Goal: Check status: Check status

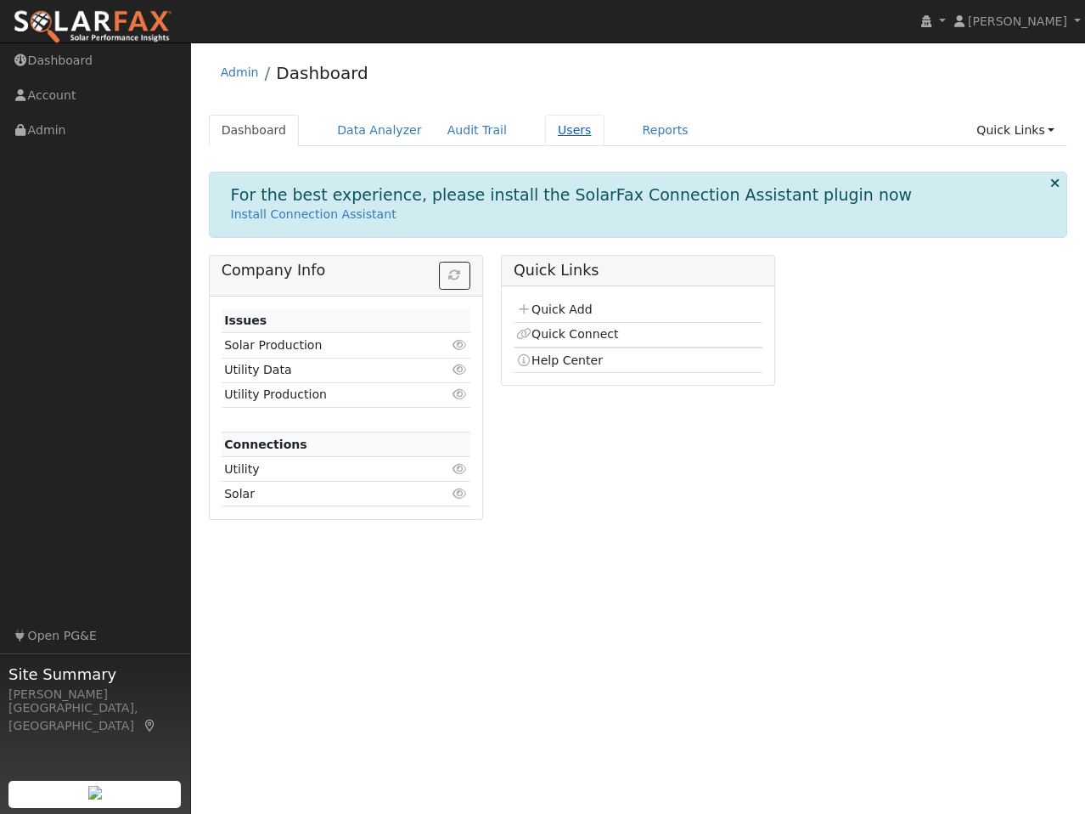
click at [545, 134] on link "Users" at bounding box center [574, 130] width 59 height 31
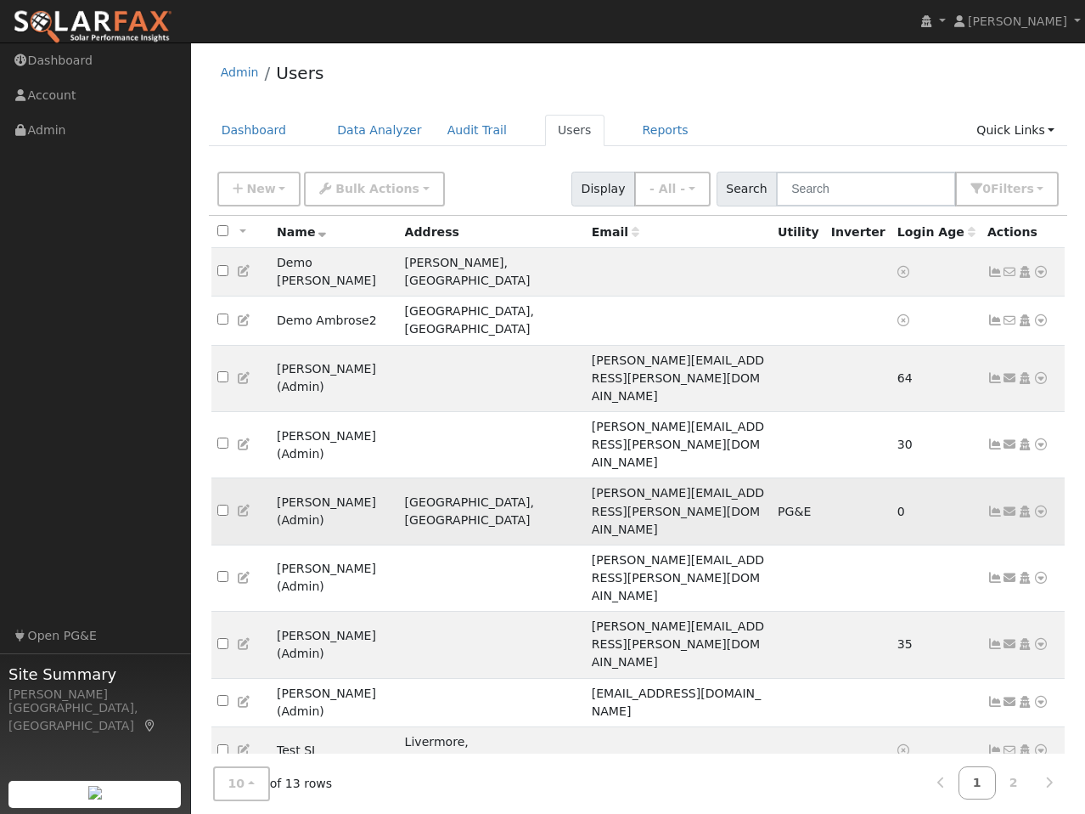
click at [1040, 505] on icon at bounding box center [1041, 511] width 15 height 12
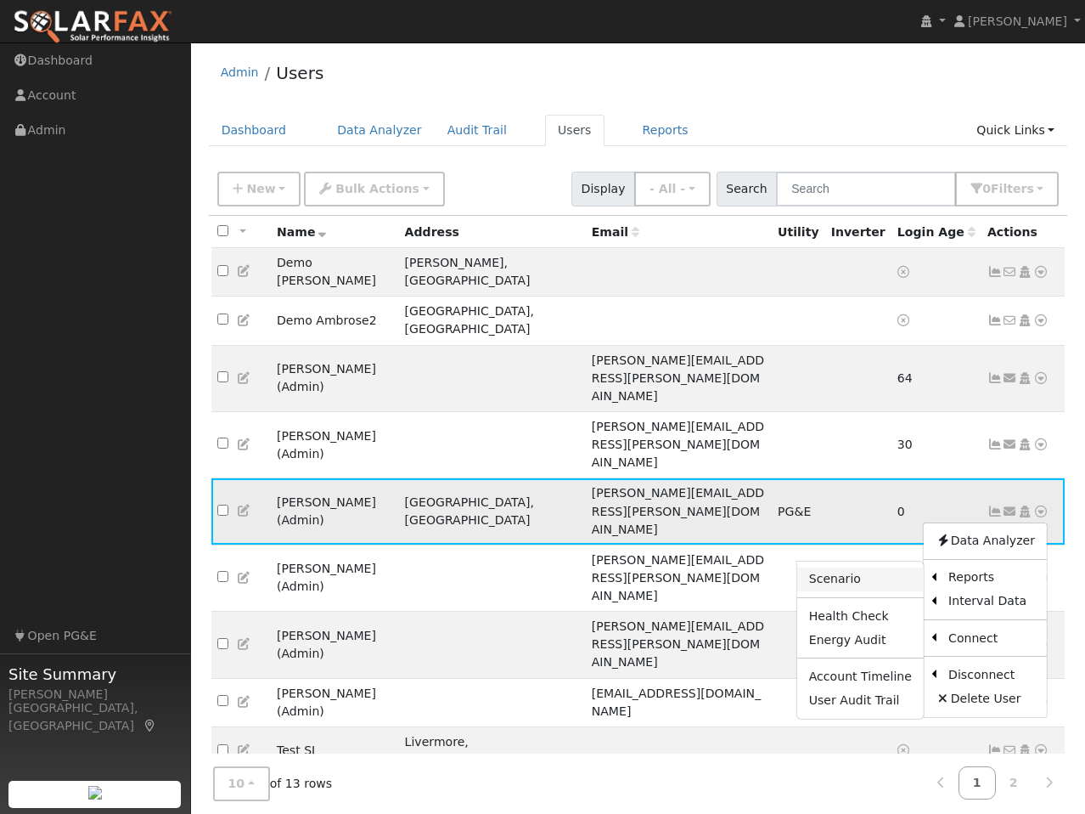
click at [865, 567] on link "Scenario" at bounding box center [861, 579] width 127 height 24
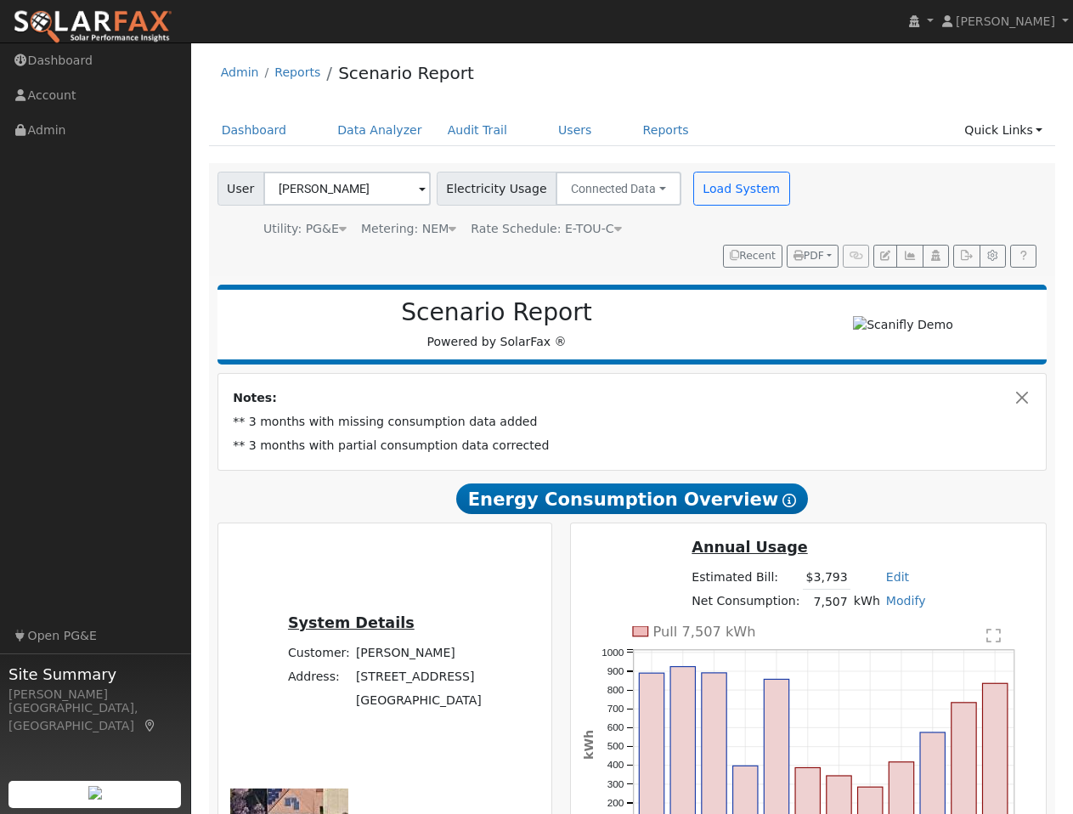
type input "4344"
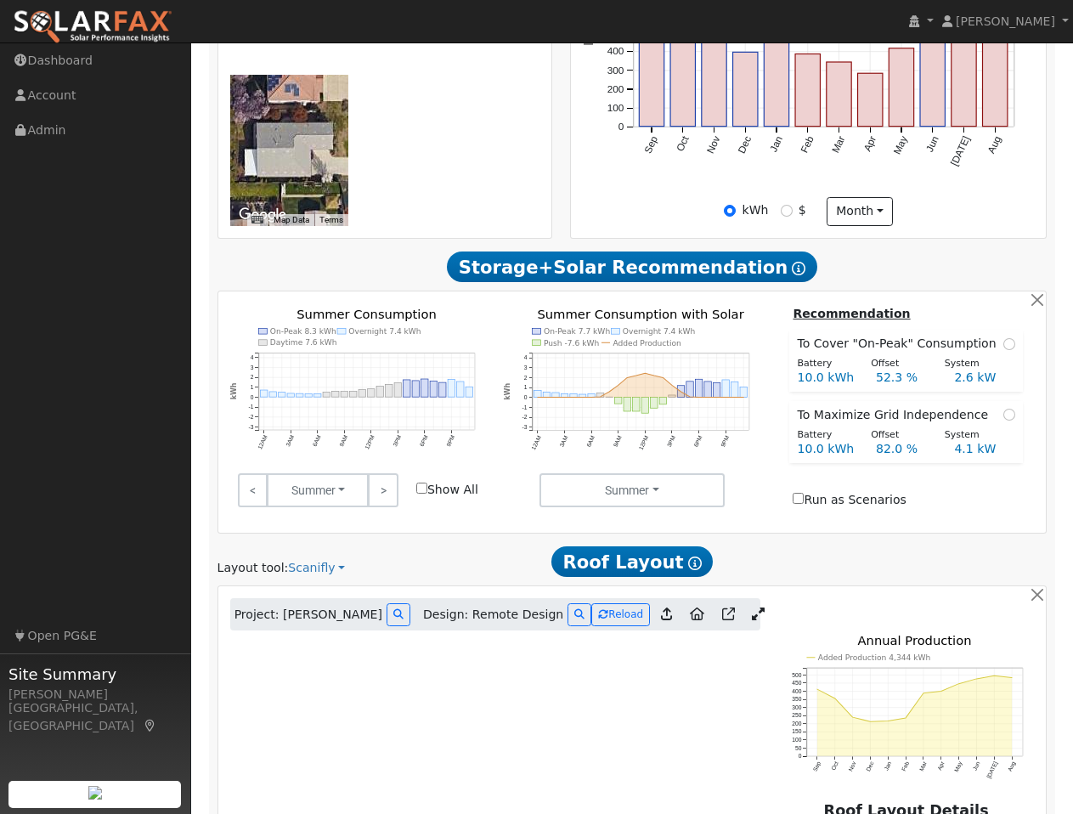
scroll to position [715, 0]
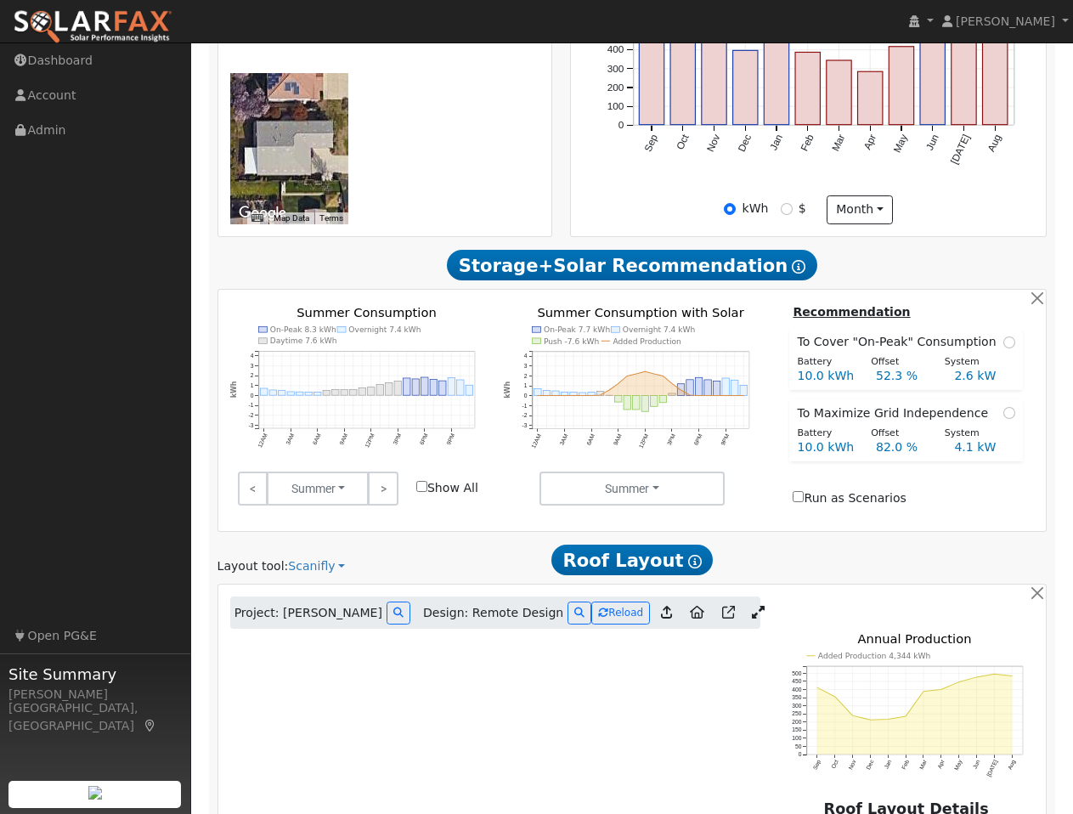
click at [752, 606] on icon at bounding box center [758, 612] width 13 height 13
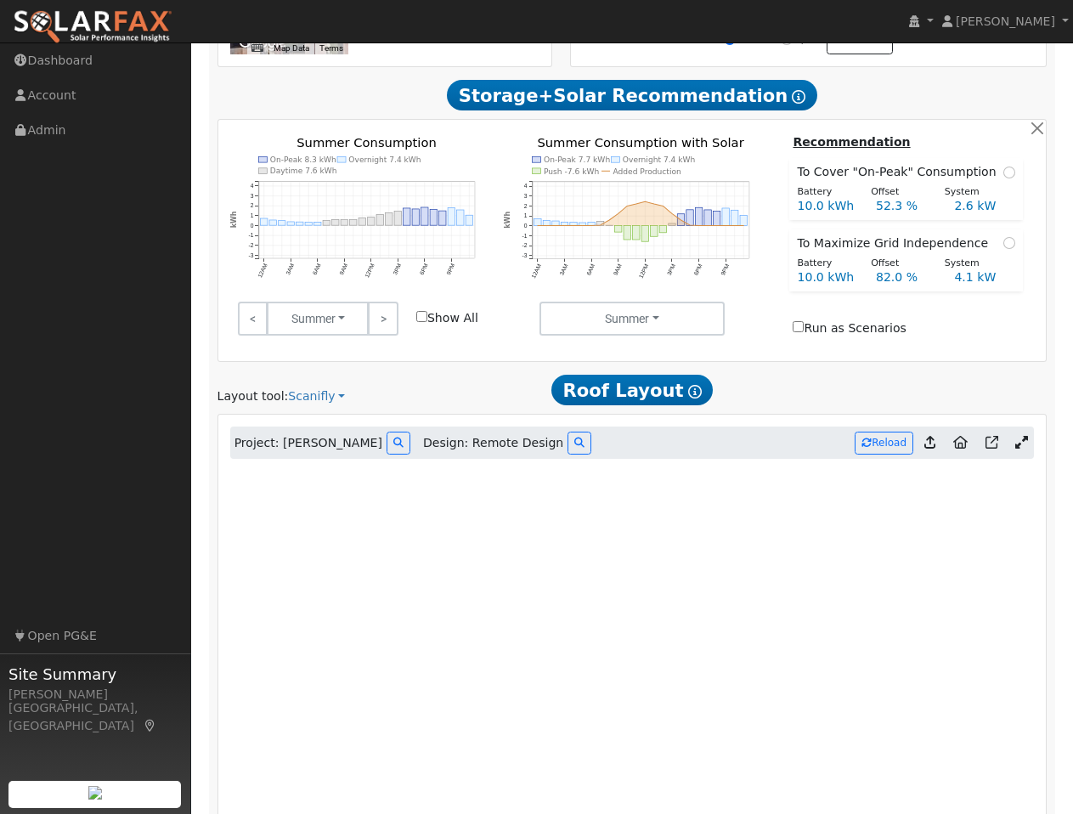
scroll to position [970, 0]
